Goal: Information Seeking & Learning: Learn about a topic

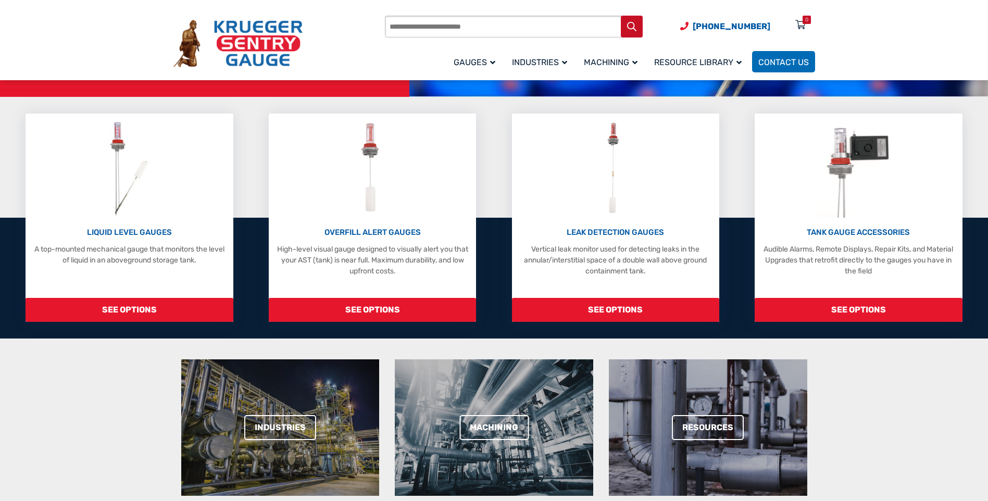
scroll to position [104, 0]
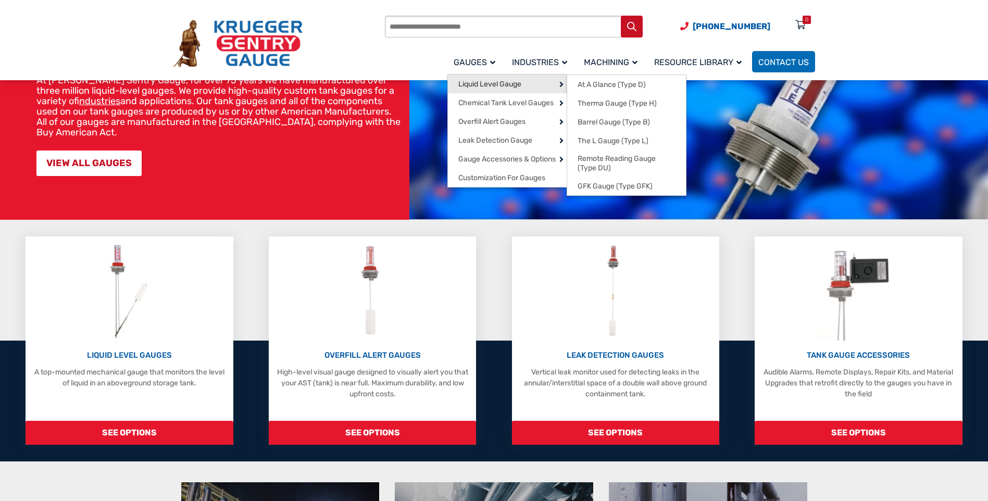
click at [485, 80] on span "Liquid Level Gauge" at bounding box center [489, 84] width 63 height 9
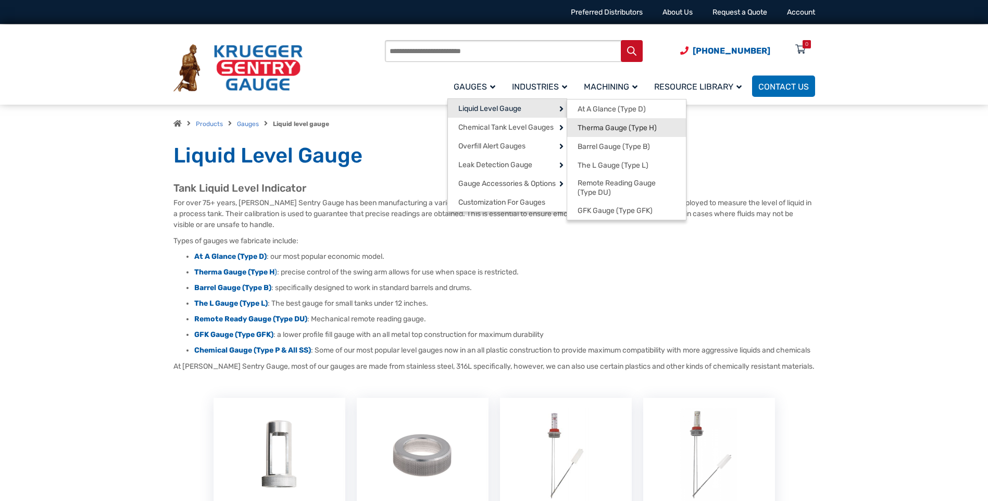
click at [592, 126] on span "Therma Gauge (Type H)" at bounding box center [616, 127] width 79 height 9
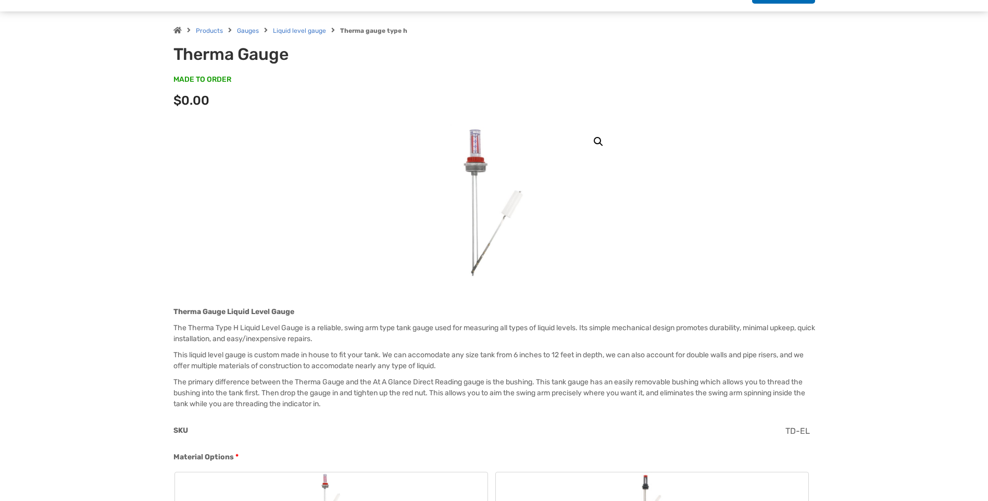
scroll to position [326, 0]
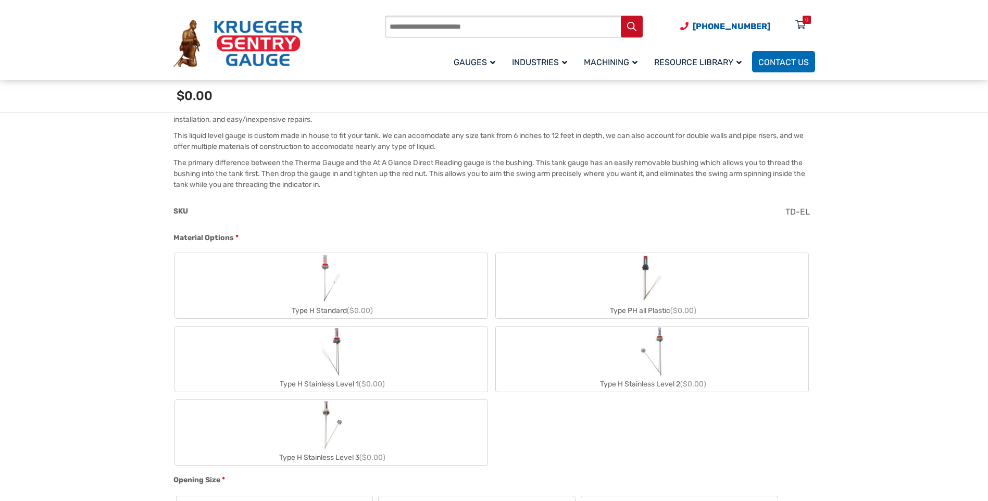
click at [332, 278] on img "Type H Standard" at bounding box center [331, 278] width 28 height 50
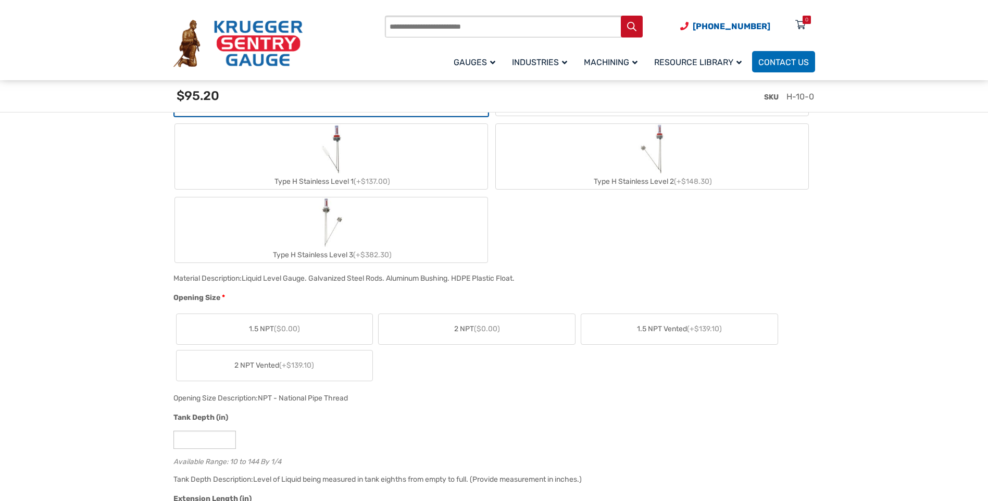
scroll to position [573, 0]
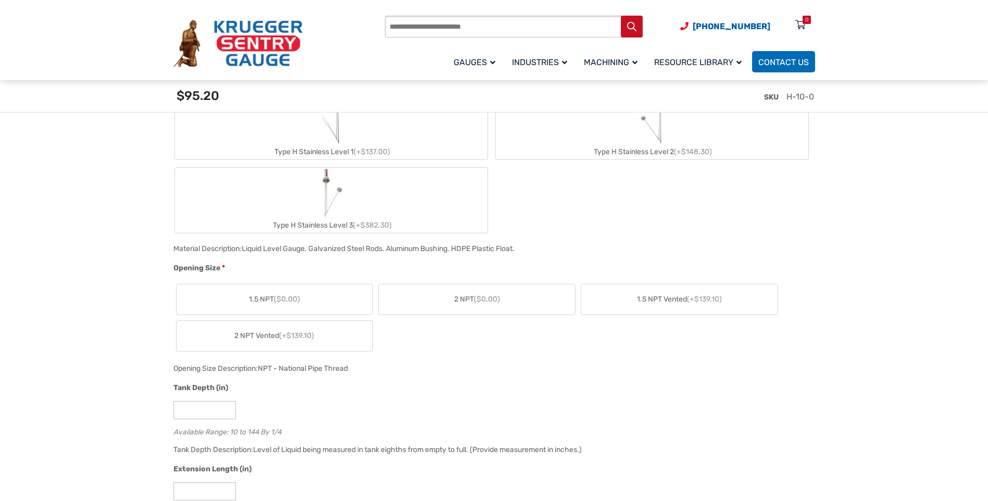
click at [445, 300] on label "2 NPT ($0.00)" at bounding box center [477, 299] width 196 height 30
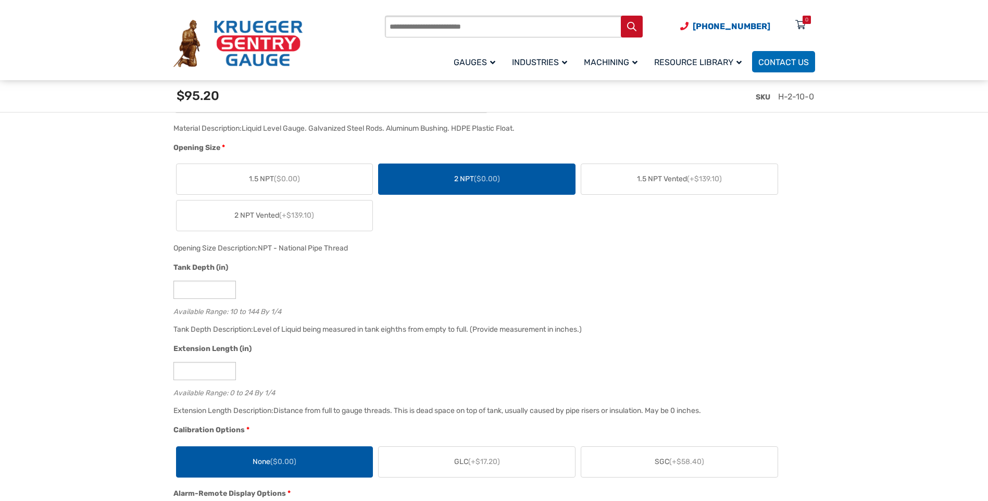
scroll to position [729, 0]
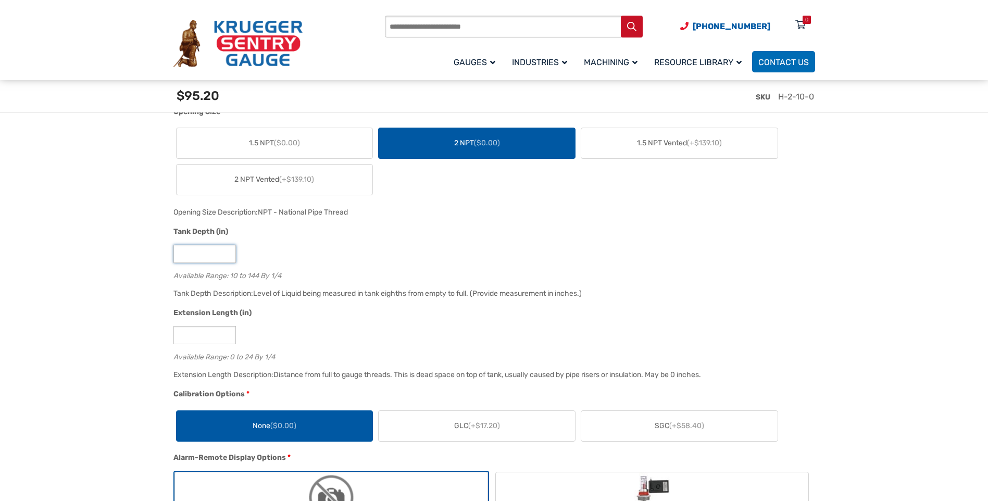
click at [200, 252] on input "**" at bounding box center [204, 254] width 62 height 18
type input "*"
type input "**"
click at [197, 330] on input "*" at bounding box center [204, 335] width 62 height 18
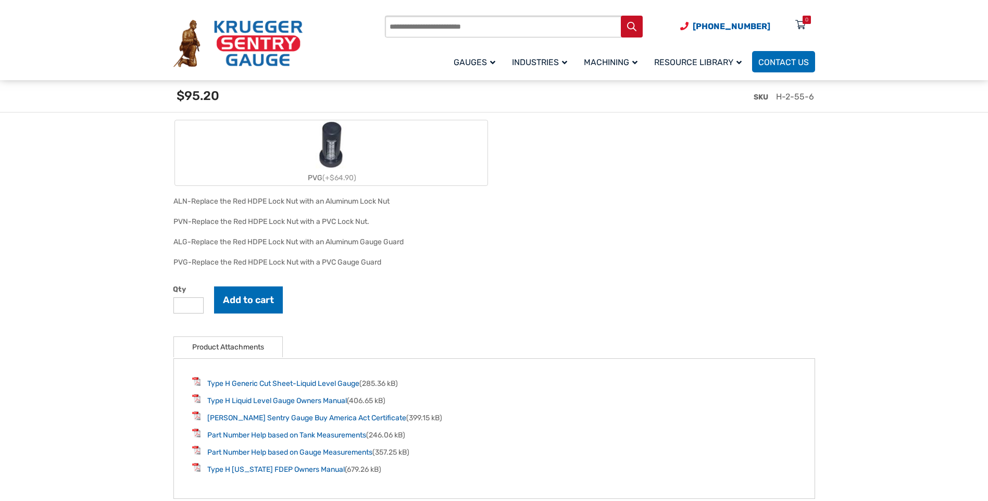
scroll to position [1458, 0]
type input "*"
click at [260, 300] on button "Add to cart" at bounding box center [248, 298] width 69 height 27
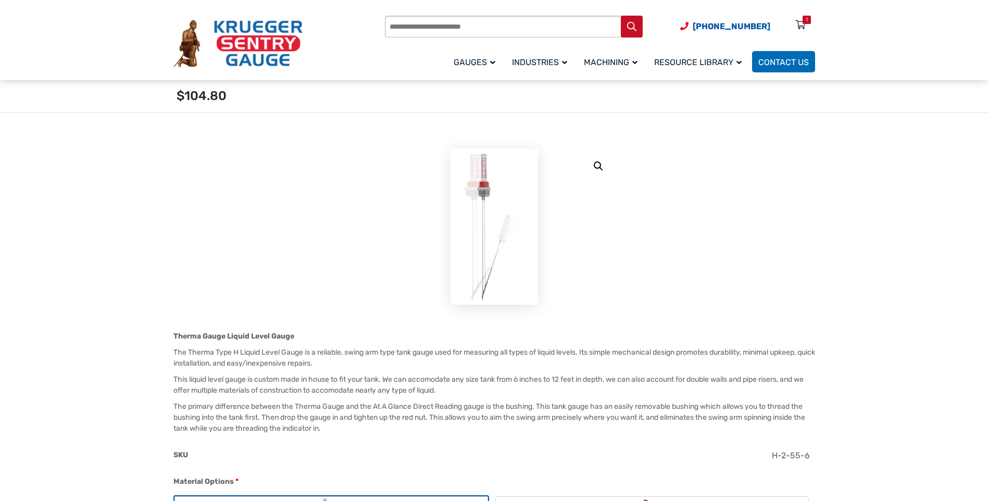
scroll to position [0, 0]
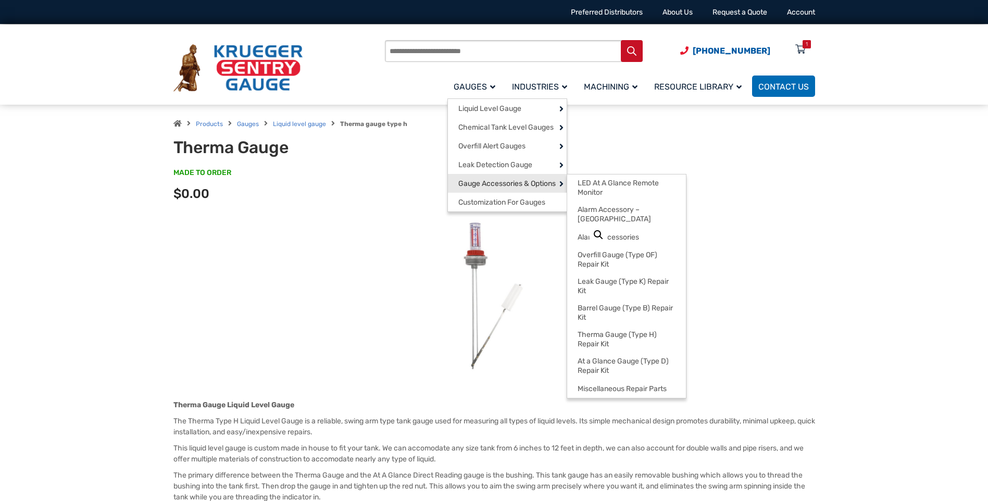
click at [467, 185] on span "Gauge Accessories & Options" at bounding box center [506, 183] width 97 height 9
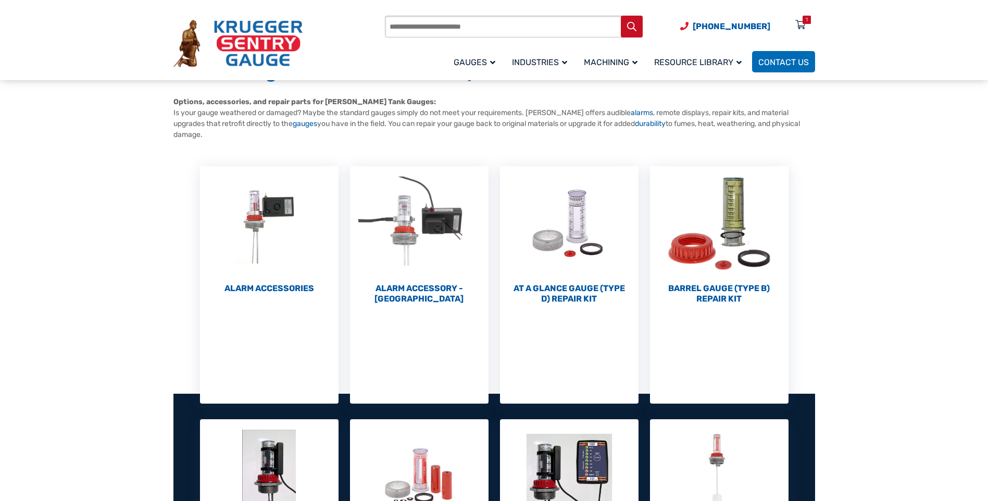
scroll to position [104, 0]
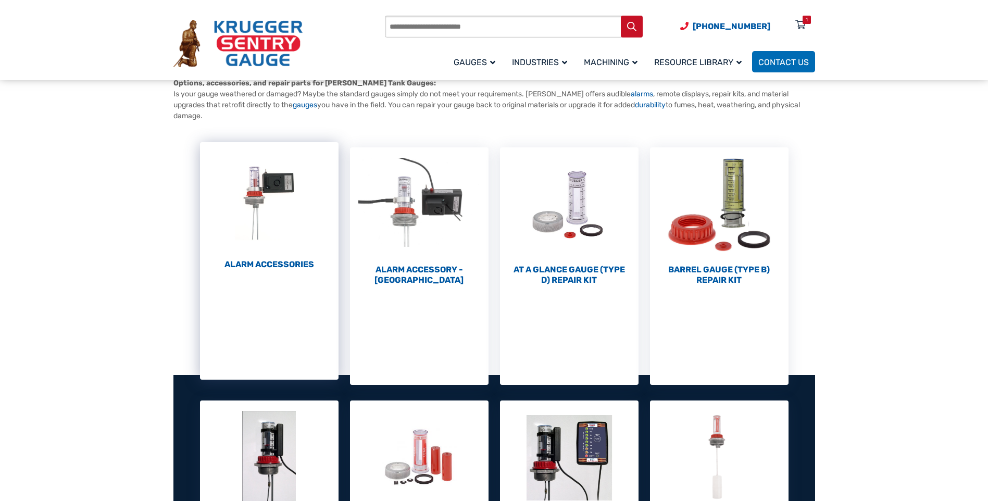
click at [283, 270] on li "Alarm Accessories (6)" at bounding box center [269, 260] width 139 height 237
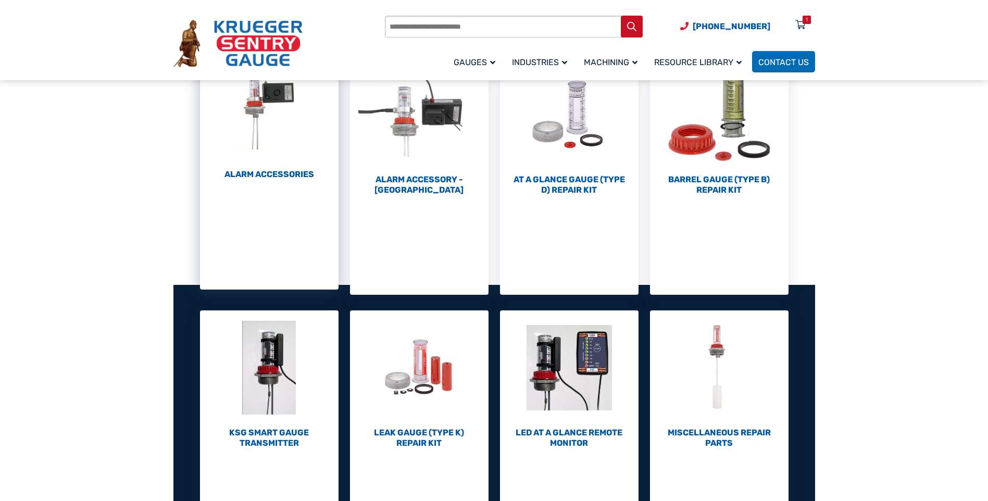
scroll to position [208, 0]
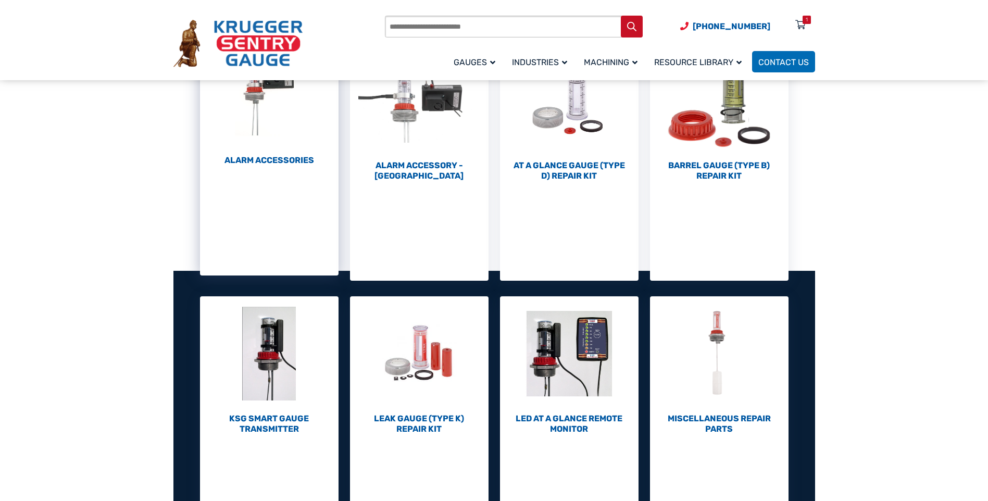
click at [273, 159] on h2 "Alarm Accessories (6)" at bounding box center [269, 160] width 139 height 10
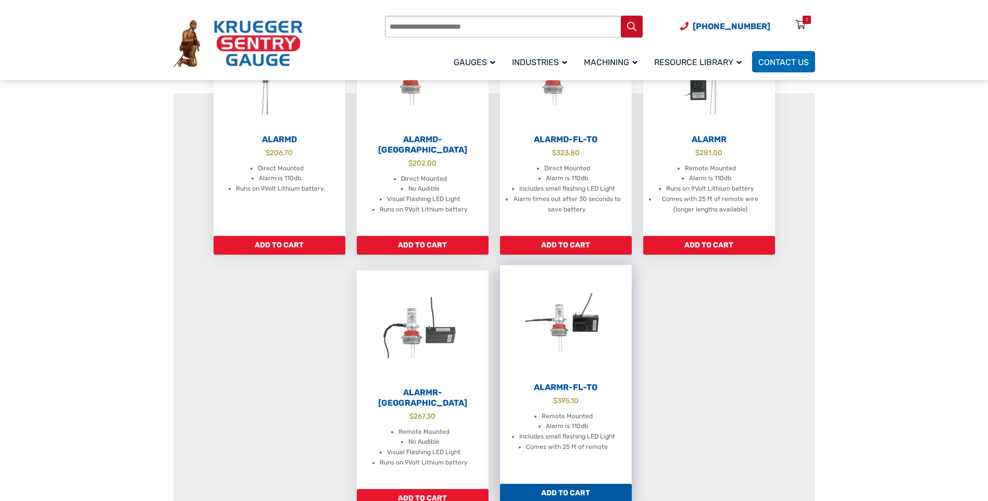
scroll to position [417, 0]
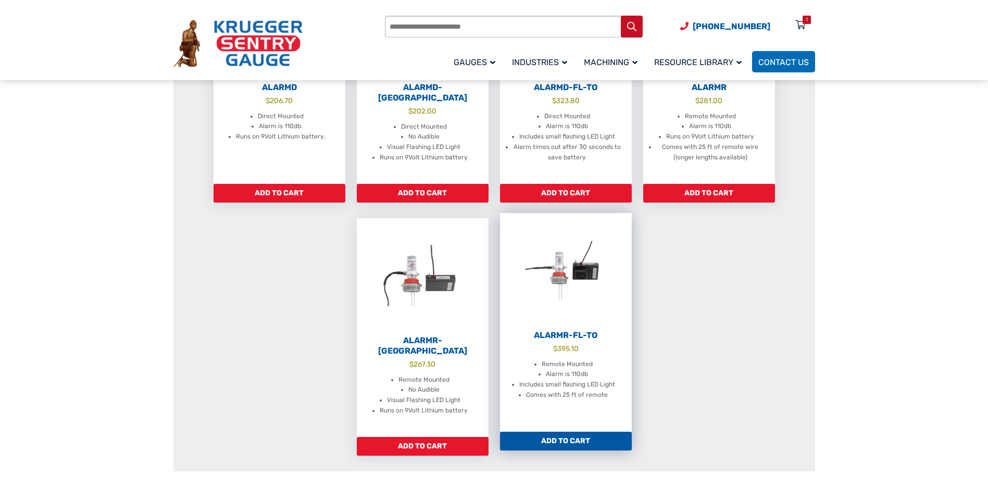
click at [568, 369] on li "Alarm is 110db" at bounding box center [567, 374] width 42 height 10
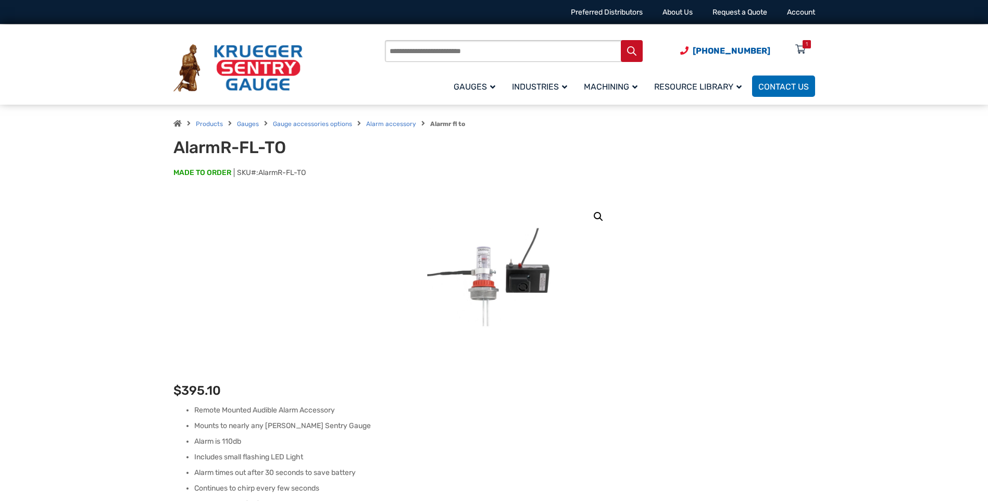
click at [597, 219] on link "🔍" at bounding box center [598, 216] width 19 height 19
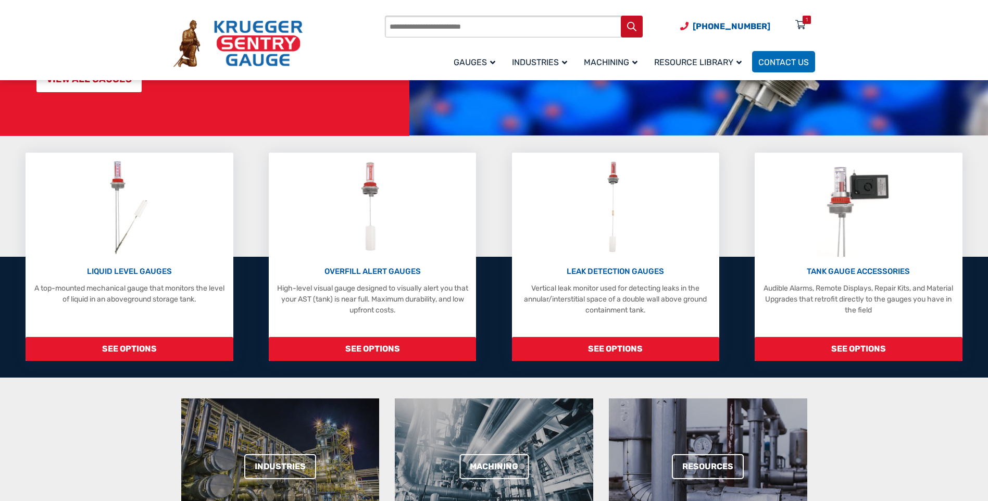
scroll to position [208, 0]
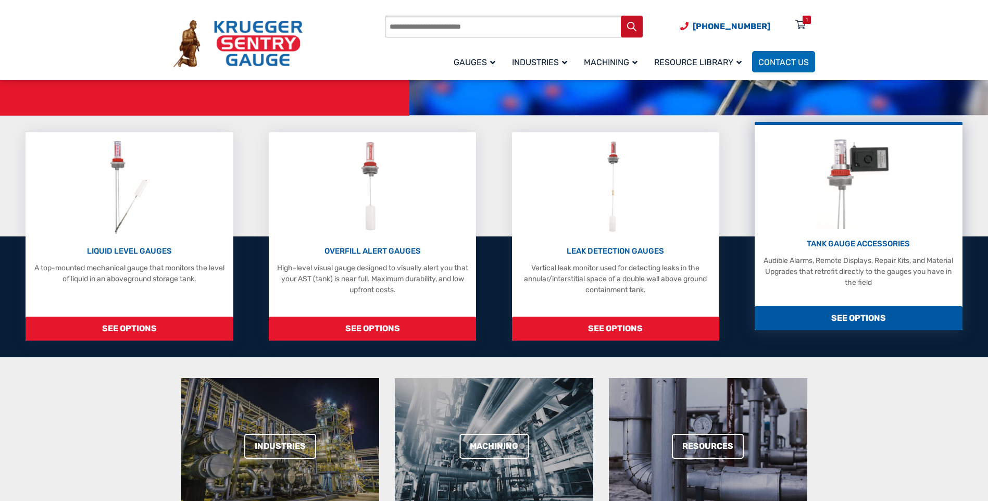
click at [868, 242] on p "TANK GAUGE ACCESSORIES" at bounding box center [858, 244] width 197 height 12
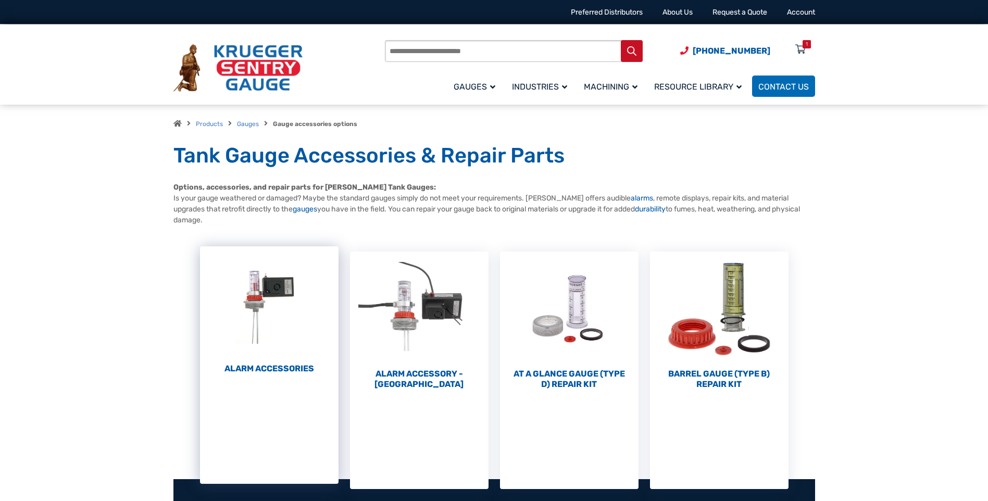
click at [273, 368] on h2 "Alarm Accessories (6)" at bounding box center [269, 368] width 139 height 10
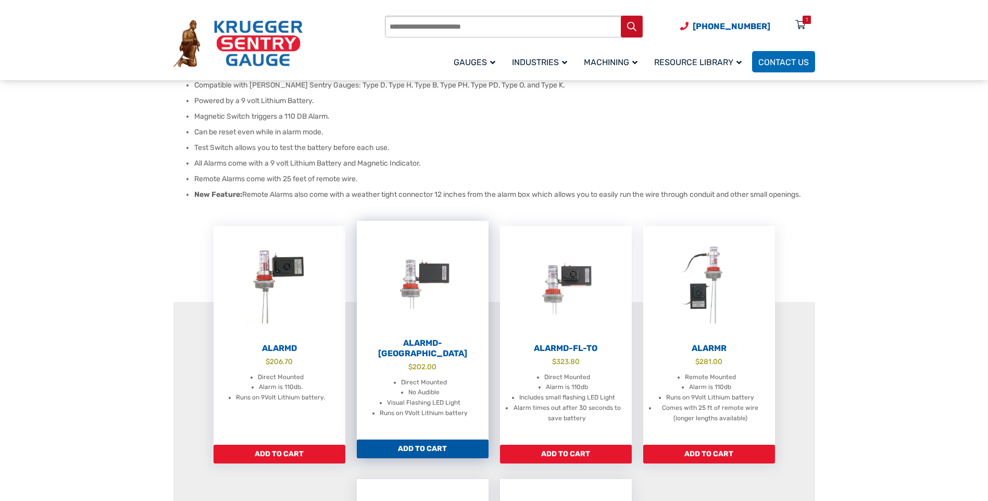
scroll to position [156, 0]
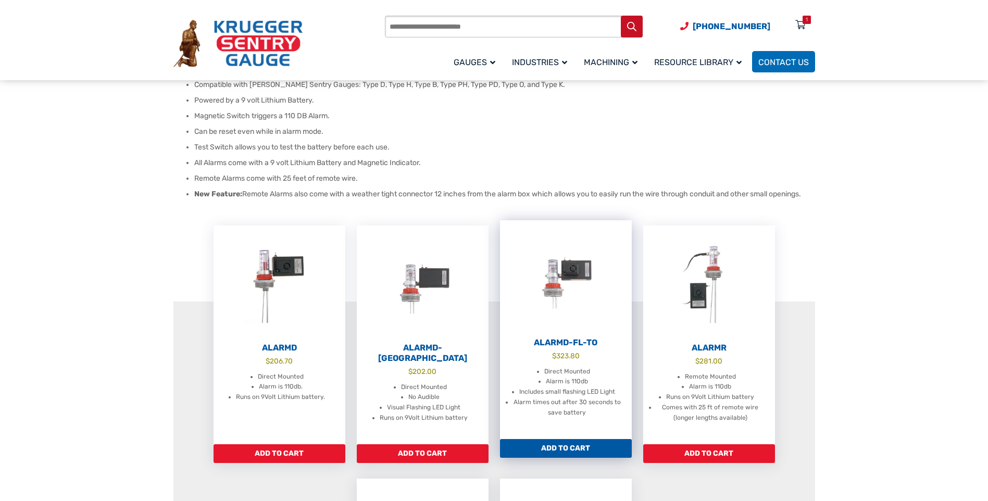
click at [571, 347] on h2 "AlarmD-FL-TO" at bounding box center [566, 342] width 132 height 10
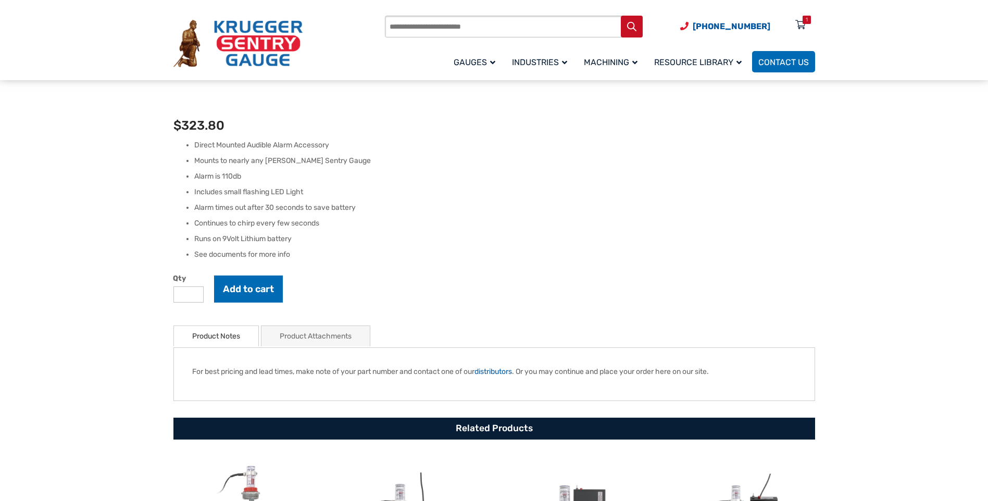
scroll to position [312, 0]
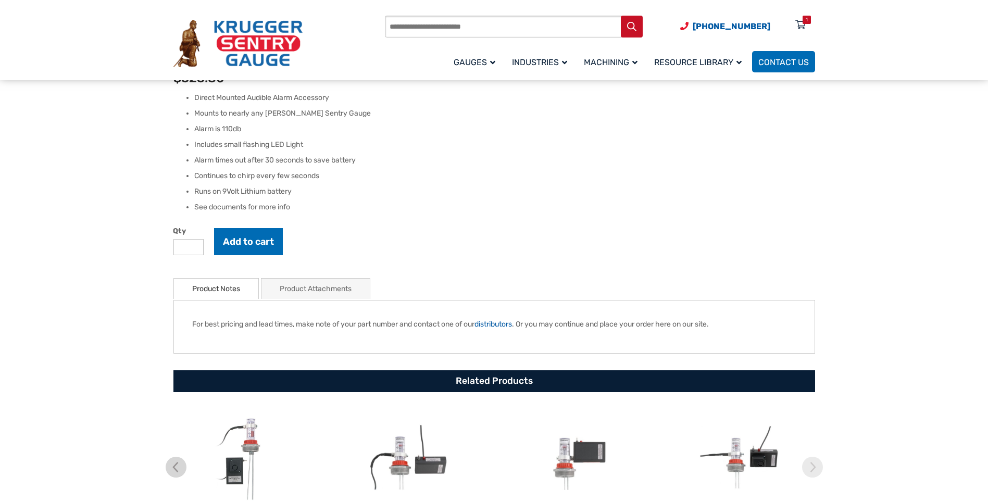
click at [307, 295] on link "Product Attachments" at bounding box center [316, 289] width 72 height 20
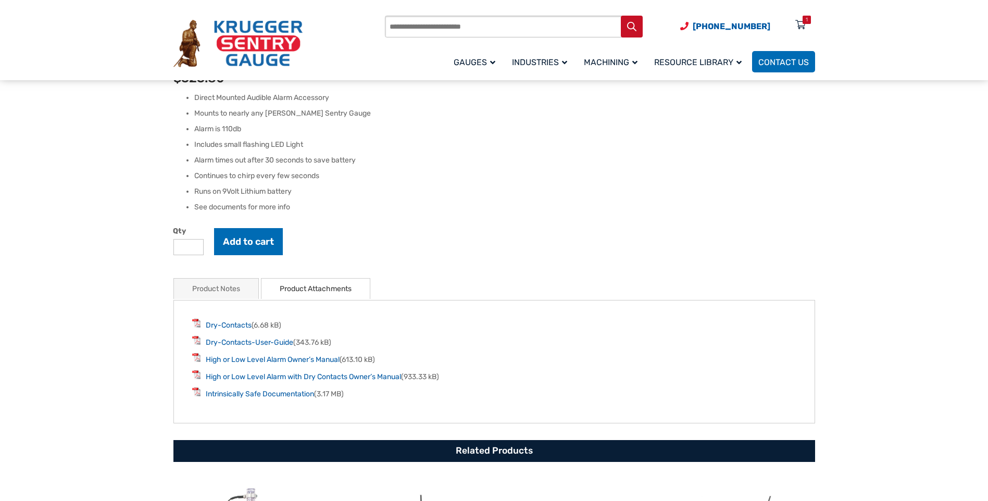
click at [232, 297] on link "Product Notes" at bounding box center [216, 289] width 48 height 20
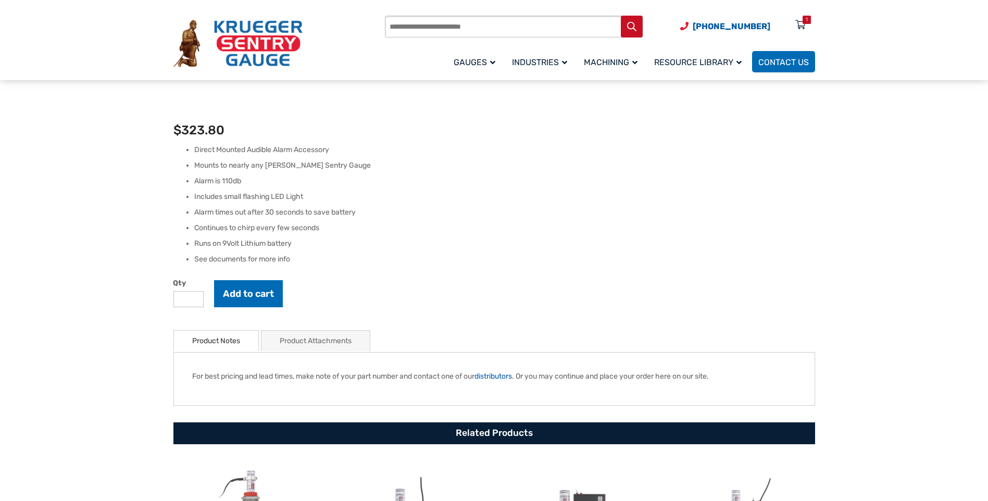
scroll to position [0, 0]
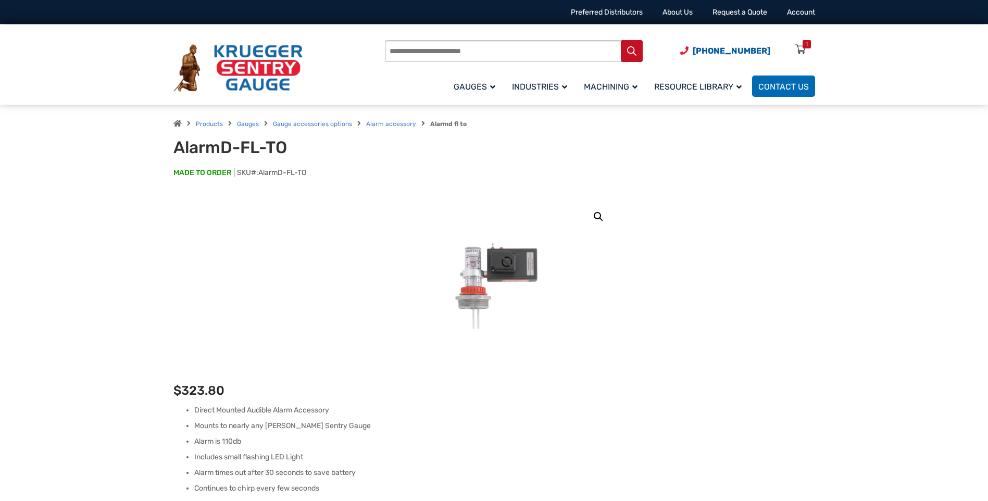
click at [595, 216] on link "🔍" at bounding box center [598, 216] width 19 height 19
drag, startPoint x: 514, startPoint y: 115, endPoint x: 473, endPoint y: 249, distance: 140.4
click at [473, 249] on img at bounding box center [451, 357] width 365 height 365
click at [309, 125] on link "Gauge accessories options" at bounding box center [312, 123] width 79 height 7
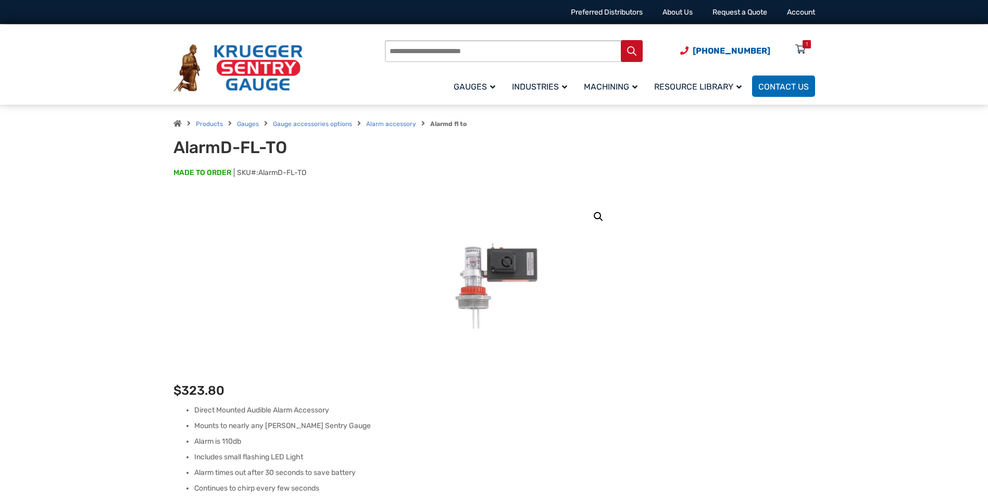
click at [242, 128] on div "Products Gauges Gauge accessories options Alarm accessory Alarmd fl to" at bounding box center [494, 123] width 642 height 12
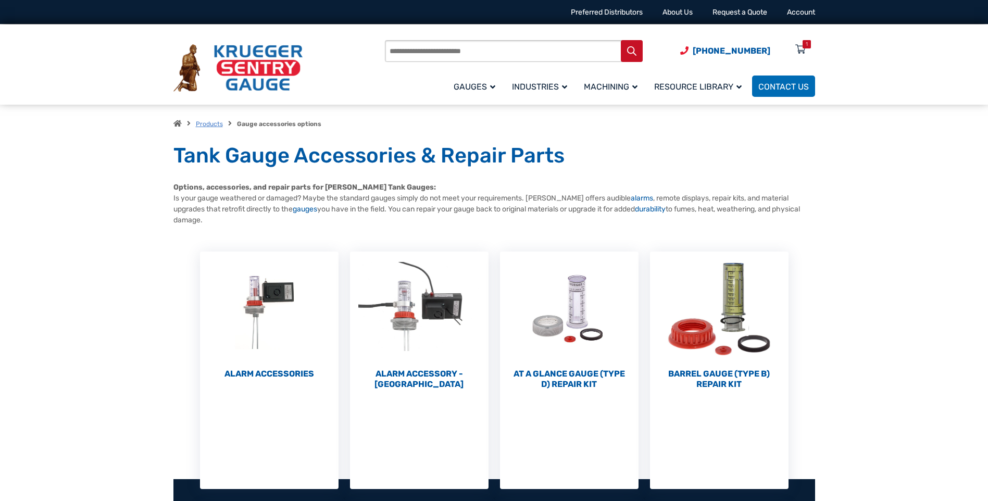
click at [217, 124] on link "Products" at bounding box center [209, 123] width 27 height 7
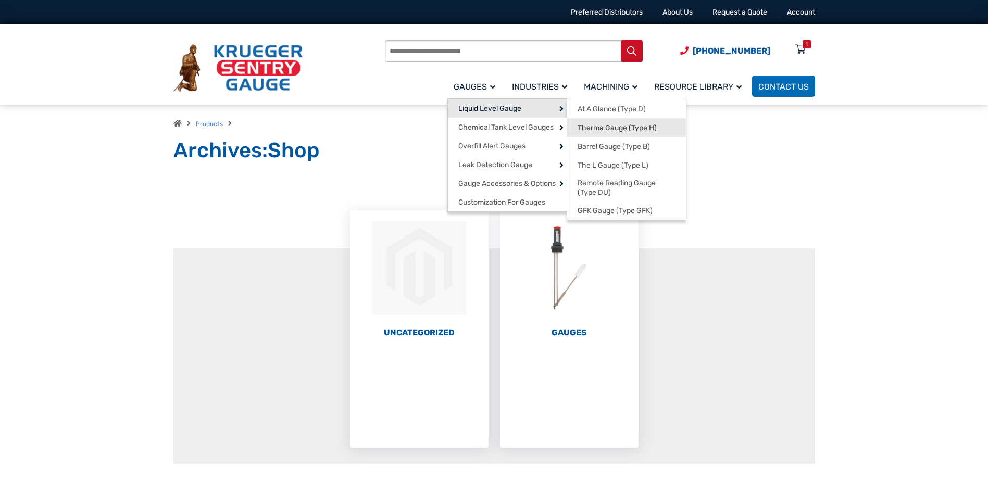
click at [597, 124] on span "Therma Gauge (Type H)" at bounding box center [616, 127] width 79 height 9
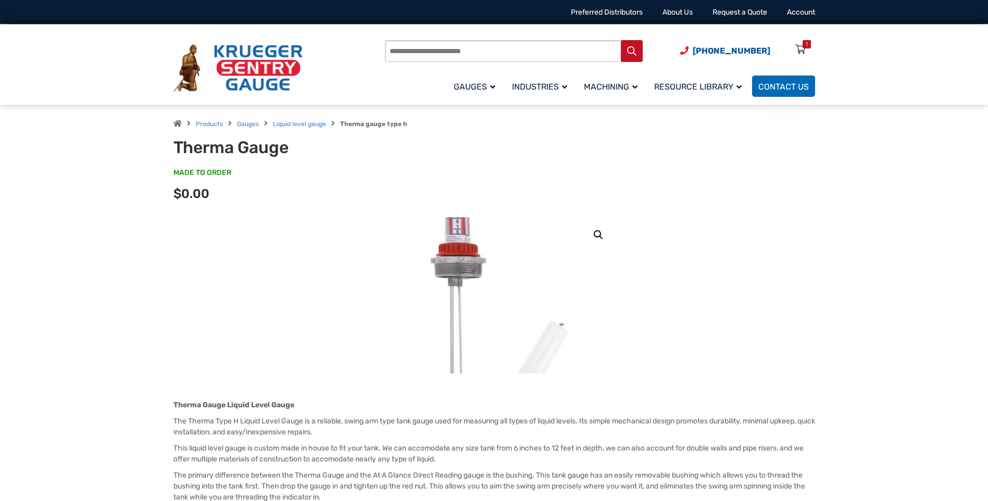
click at [481, 270] on img at bounding box center [500, 348] width 365 height 365
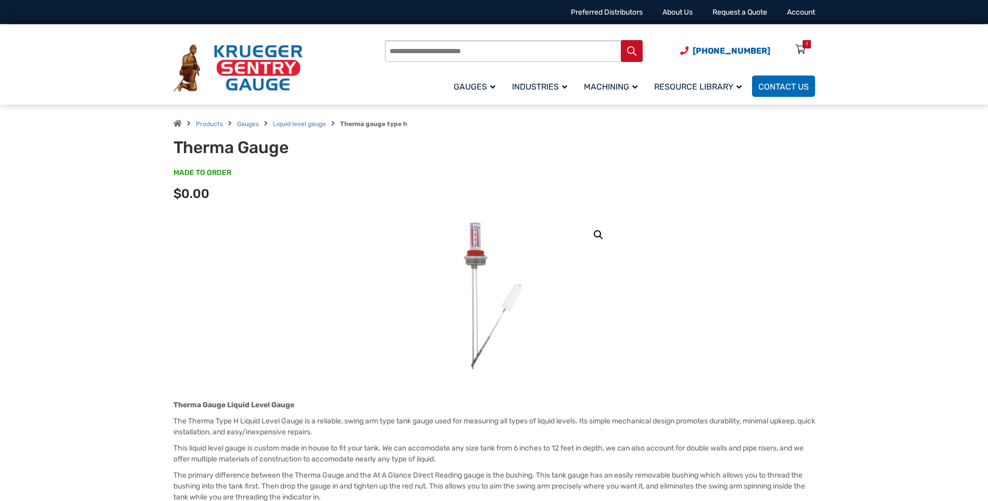
click at [592, 234] on link "🔍" at bounding box center [598, 234] width 19 height 19
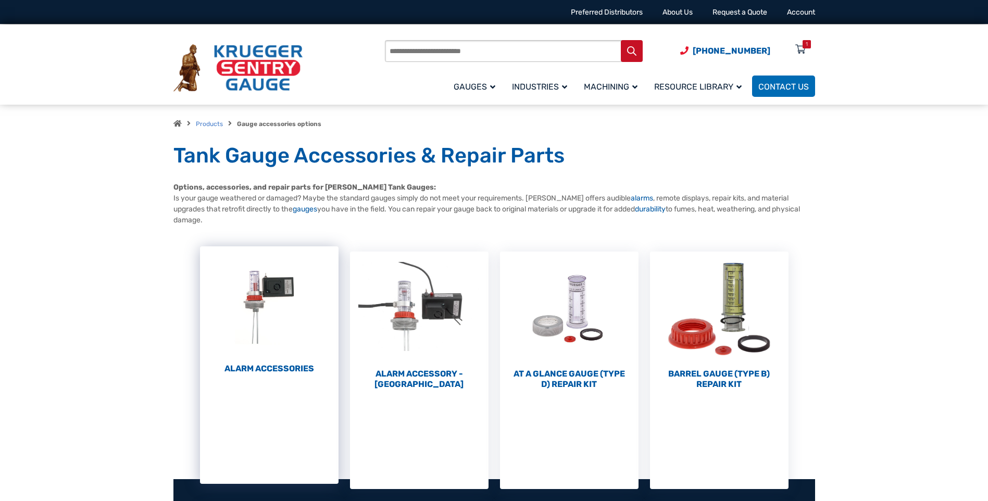
click at [269, 288] on img "Visit product category Alarm Accessories" at bounding box center [269, 303] width 139 height 115
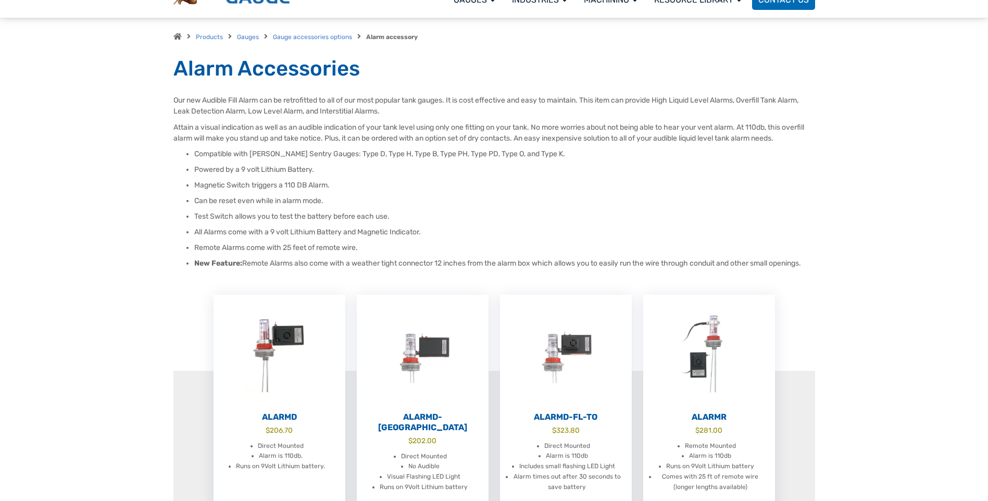
scroll to position [208, 0]
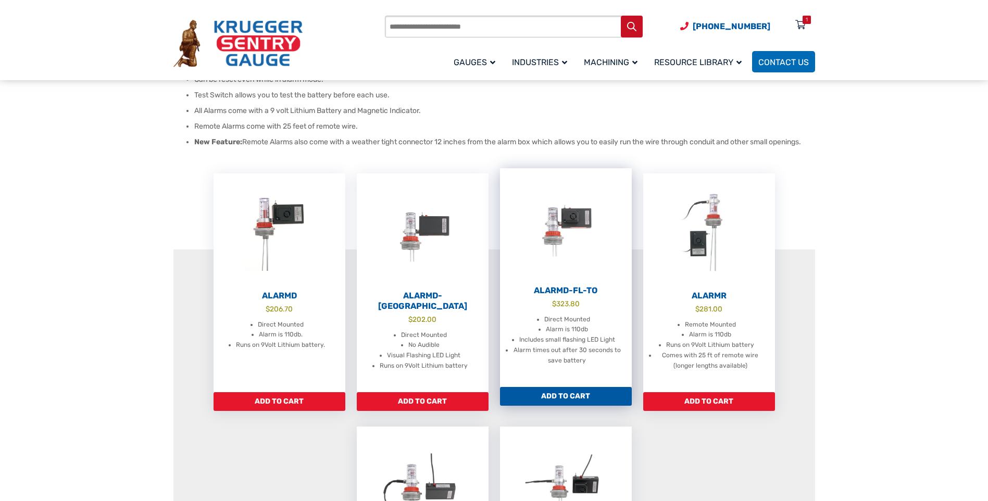
click at [549, 308] on span "$ 323.80" at bounding box center [566, 303] width 132 height 11
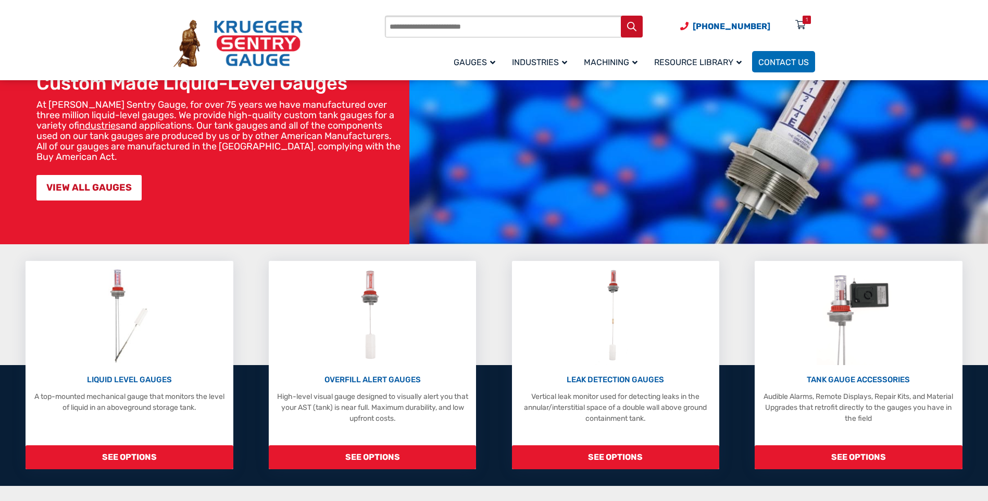
scroll to position [104, 0]
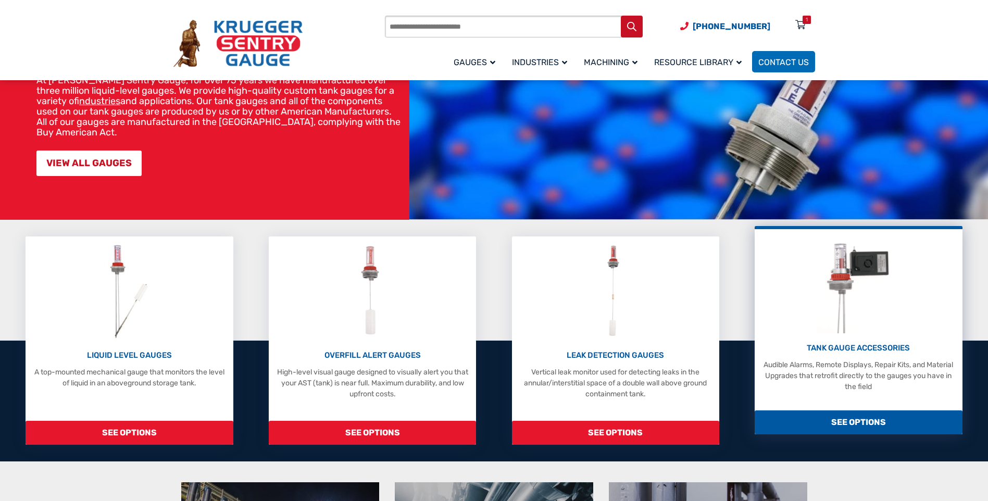
click at [872, 340] on div "TANK GAUGE ACCESSORIES Audible Alarms, Remote Displays, Repair Kits, and Materi…" at bounding box center [858, 313] width 197 height 158
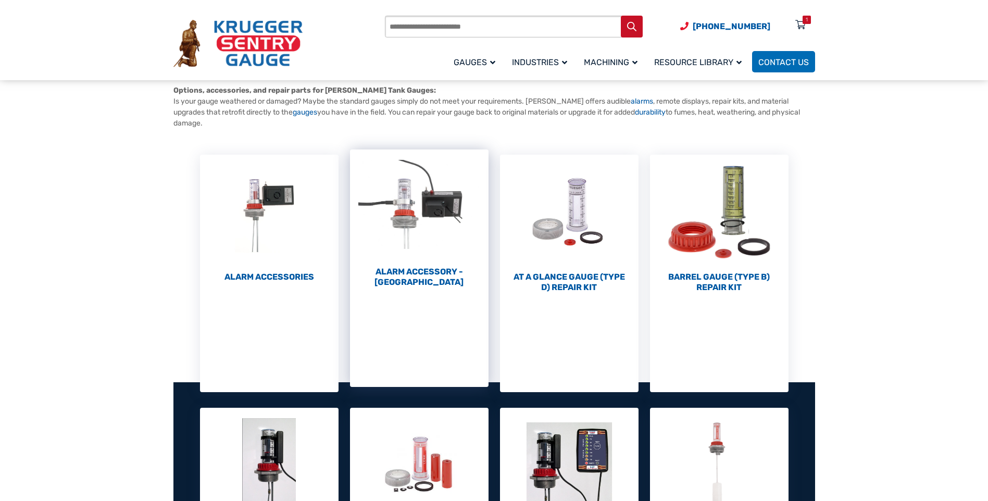
scroll to position [208, 0]
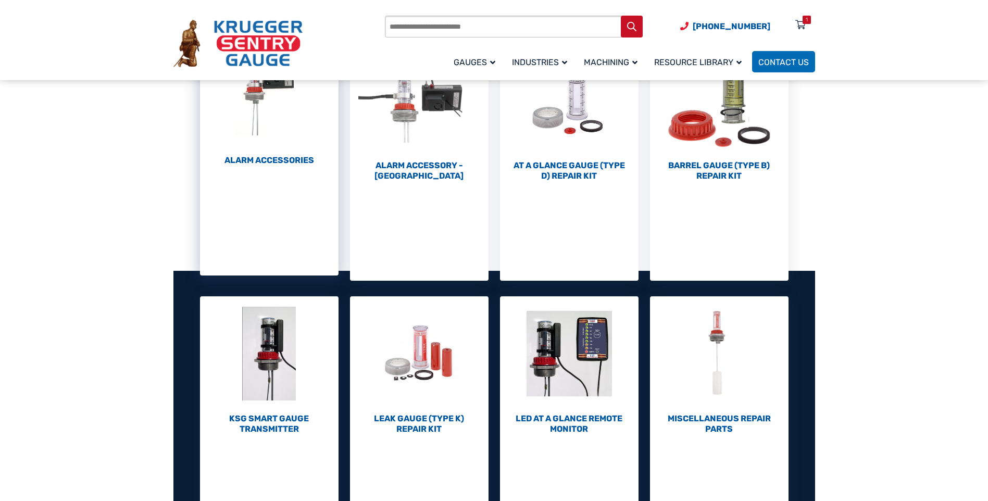
click at [274, 156] on h2 "Alarm Accessories (6)" at bounding box center [269, 160] width 139 height 10
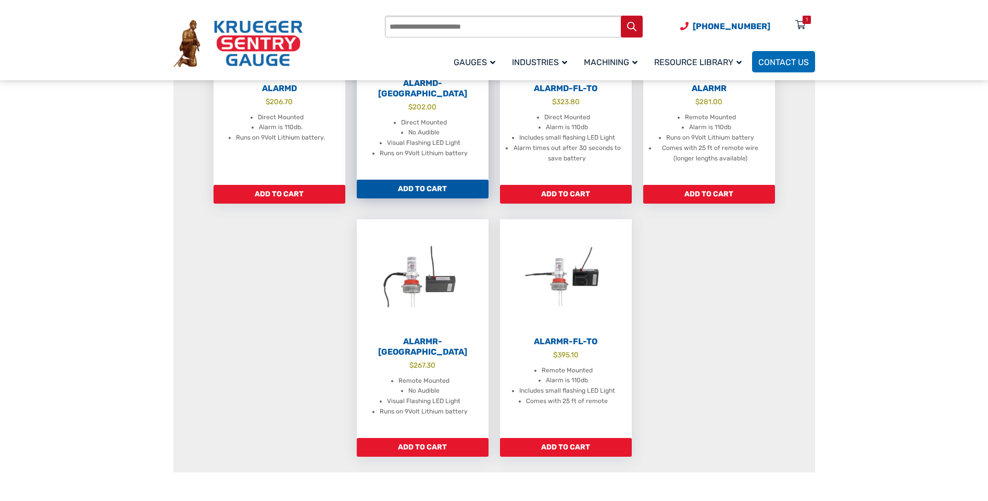
scroll to position [365, 0]
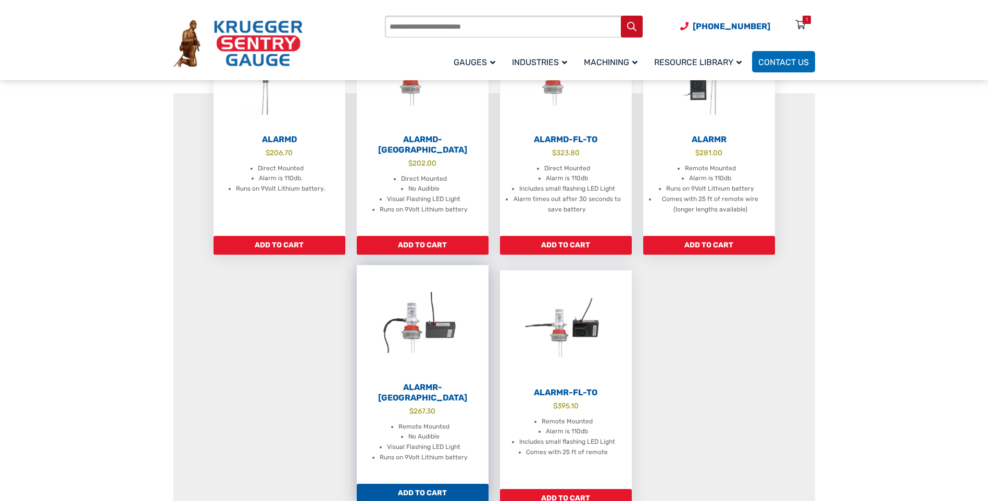
click at [427, 422] on li "Remote Mounted" at bounding box center [423, 427] width 51 height 10
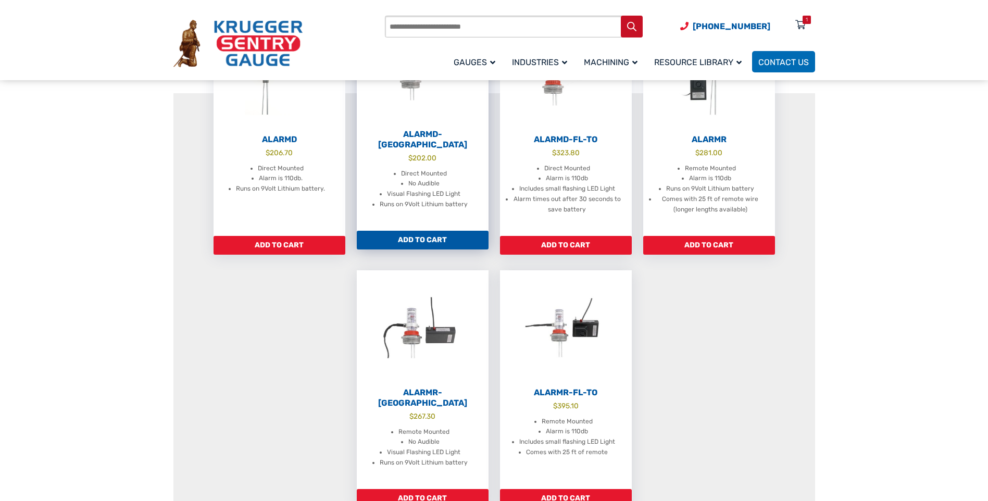
scroll to position [260, 0]
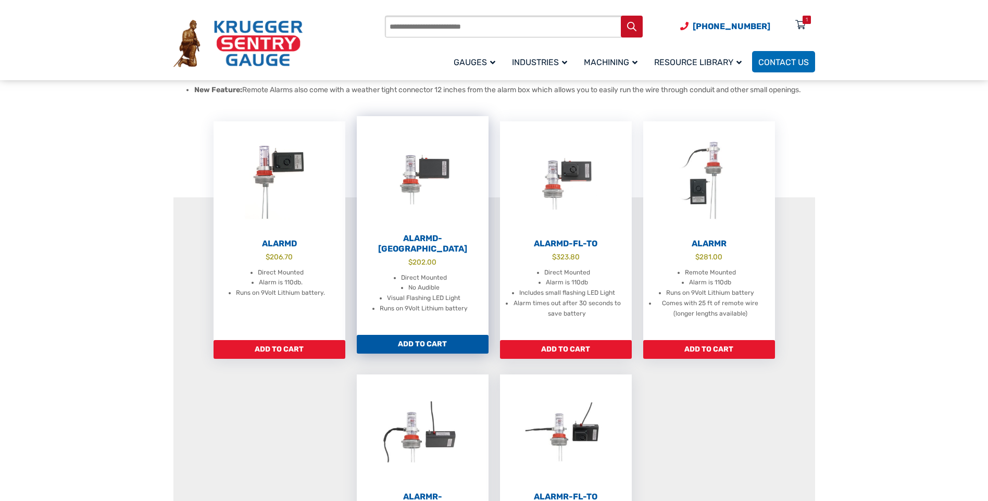
click at [414, 273] on li "Direct Mounted" at bounding box center [424, 278] width 46 height 10
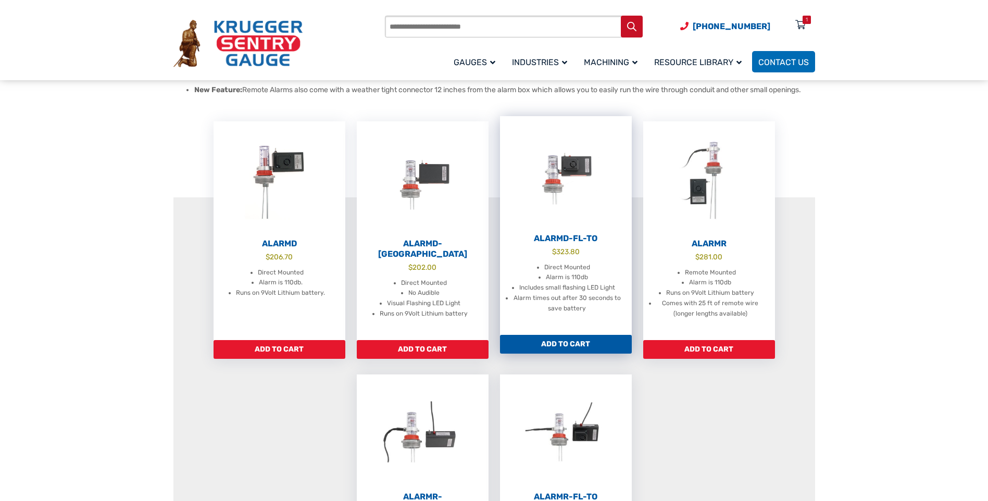
click at [553, 247] on span "$" at bounding box center [554, 251] width 4 height 8
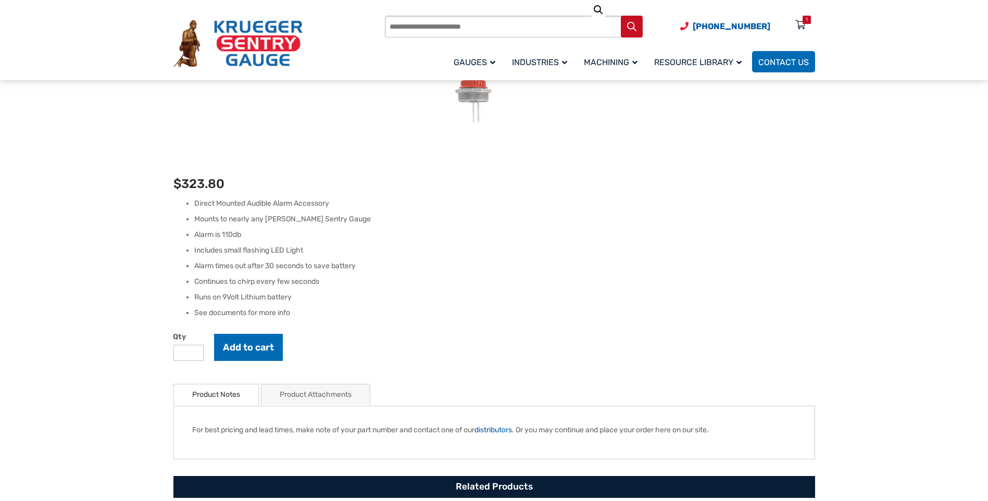
scroll to position [208, 0]
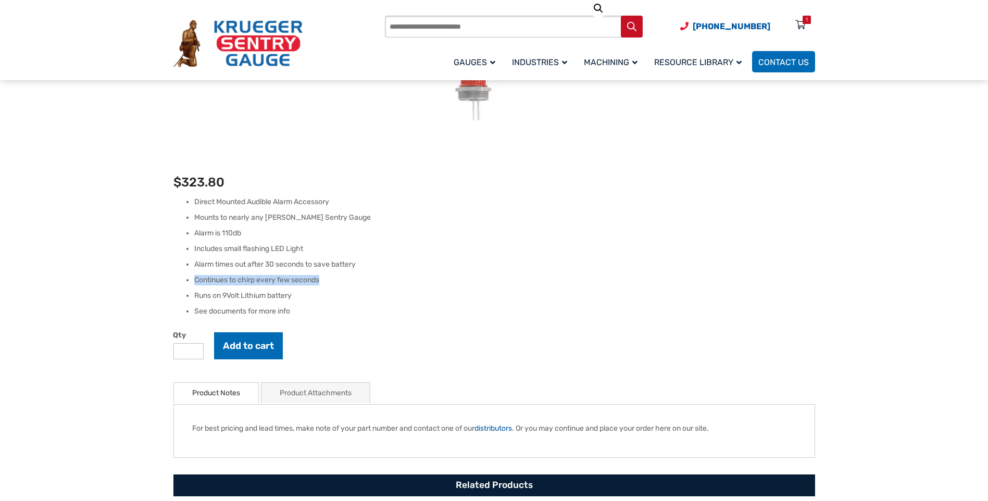
drag, startPoint x: 194, startPoint y: 279, endPoint x: 320, endPoint y: 280, distance: 125.5
click at [320, 280] on li "Continues to chirp every few seconds" at bounding box center [504, 280] width 621 height 10
copy li "Continues to chirp every few seconds"
drag, startPoint x: 195, startPoint y: 234, endPoint x: 241, endPoint y: 232, distance: 46.4
click at [241, 232] on li "Alarm is 110db" at bounding box center [504, 233] width 621 height 10
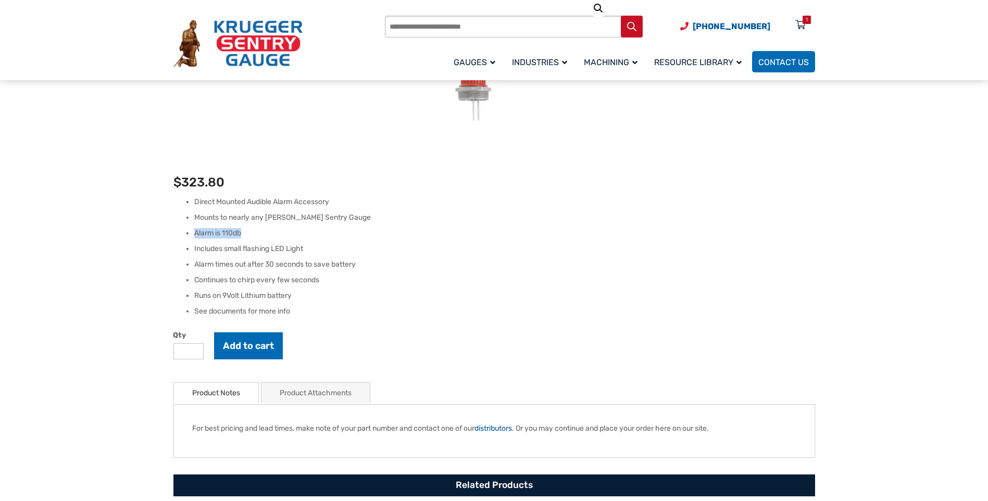
copy li "Alarm is 110db"
click at [261, 244] on li "Includes small flashing LED Light" at bounding box center [504, 249] width 621 height 10
